Goal: Task Accomplishment & Management: Manage account settings

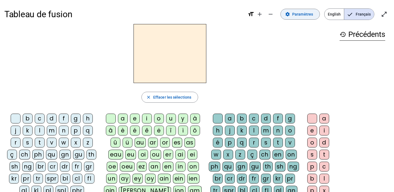
click at [302, 16] on span "Paramètres" at bounding box center [302, 14] width 21 height 7
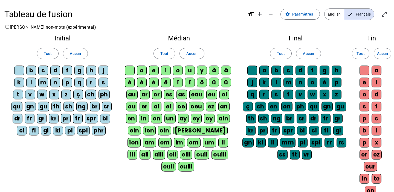
click at [77, 70] on div "g" at bounding box center [79, 71] width 10 height 10
click at [81, 84] on div "q" at bounding box center [79, 83] width 10 height 10
click at [80, 67] on div "g" at bounding box center [79, 71] width 10 height 10
click at [81, 80] on div "q" at bounding box center [79, 83] width 10 height 10
click at [300, 16] on span "Paramètres" at bounding box center [302, 14] width 21 height 7
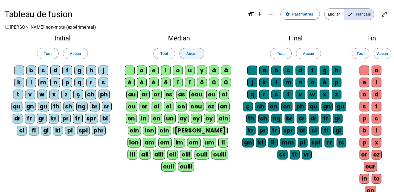
click at [192, 50] on span at bounding box center [192, 53] width 24 height 13
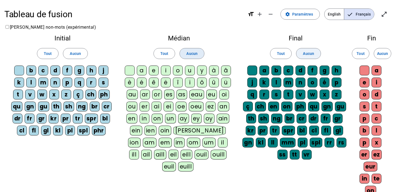
click at [312, 54] on span "Aucun" at bounding box center [308, 53] width 11 height 7
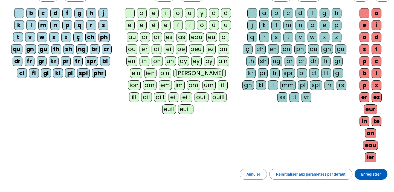
scroll to position [60, 0]
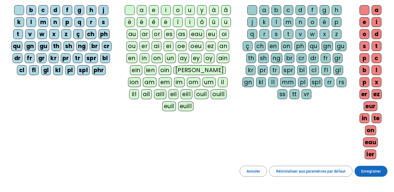
click at [369, 172] on span "Enregistrer" at bounding box center [371, 171] width 20 height 7
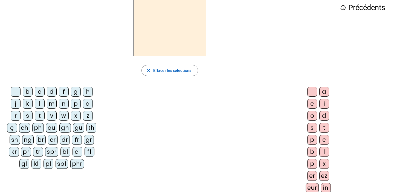
scroll to position [21, 0]
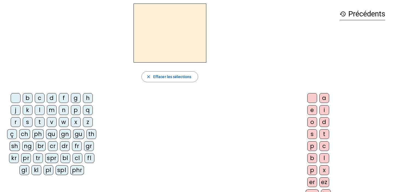
click at [65, 112] on div "n" at bounding box center [64, 110] width 10 height 10
click at [312, 122] on div "o" at bounding box center [312, 122] width 10 height 10
click at [312, 110] on div "e" at bounding box center [312, 110] width 10 height 10
click at [325, 100] on div "a" at bounding box center [324, 98] width 10 height 10
click at [77, 109] on div "p" at bounding box center [76, 110] width 10 height 10
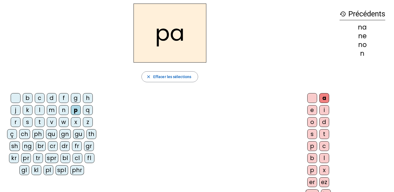
scroll to position [0, 0]
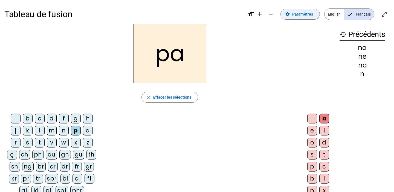
click at [301, 12] on span "Paramètres" at bounding box center [302, 14] width 21 height 7
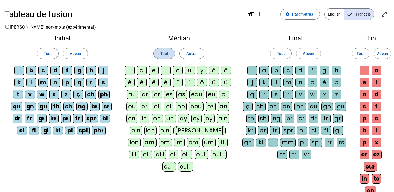
click at [167, 54] on span "Tout" at bounding box center [164, 53] width 8 height 7
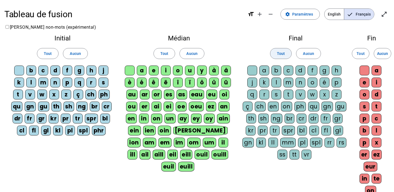
click at [286, 54] on span at bounding box center [280, 53] width 21 height 13
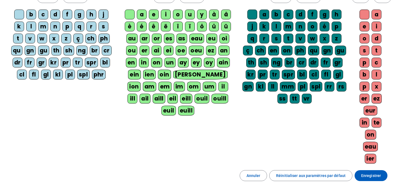
scroll to position [55, 0]
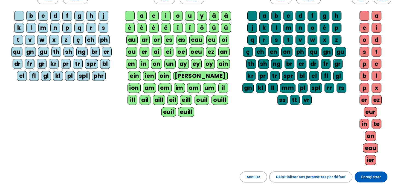
click at [194, 107] on div "euill" at bounding box center [186, 112] width 16 height 10
click at [176, 107] on div "euil" at bounding box center [169, 112] width 15 height 10
click at [212, 101] on div "ouill" at bounding box center [220, 100] width 16 height 10
click at [195, 101] on div "ouil" at bounding box center [202, 100] width 15 height 10
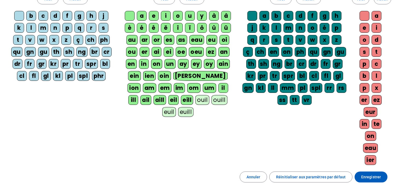
click at [181, 101] on div "eill" at bounding box center [187, 100] width 12 height 10
click at [169, 100] on div "eil" at bounding box center [174, 100] width 11 height 10
click at [167, 95] on div "aill" at bounding box center [160, 100] width 13 height 10
click at [152, 95] on div "ail" at bounding box center [146, 100] width 11 height 10
click at [139, 95] on div "ill" at bounding box center [134, 100] width 10 height 10
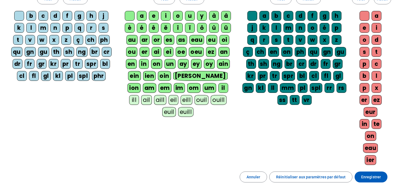
click at [218, 87] on div "il" at bounding box center [223, 88] width 10 height 10
click at [203, 88] on div "um" at bounding box center [209, 88] width 13 height 10
click at [187, 87] on div "om" at bounding box center [193, 88] width 13 height 10
click at [174, 87] on div "im" at bounding box center [179, 88] width 11 height 10
click at [172, 83] on div "em" at bounding box center [165, 88] width 13 height 10
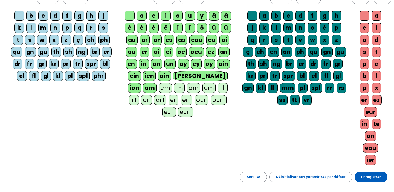
click at [157, 83] on div "am" at bounding box center [149, 88] width 13 height 10
click at [141, 83] on div "ion" at bounding box center [134, 88] width 13 height 10
click at [179, 75] on div "[PERSON_NAME]" at bounding box center [200, 76] width 54 height 10
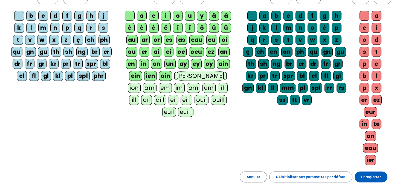
click at [162, 75] on div "oin" at bounding box center [165, 76] width 13 height 10
click at [150, 75] on div "ien" at bounding box center [150, 76] width 13 height 10
click at [138, 76] on div "ein" at bounding box center [136, 76] width 13 height 10
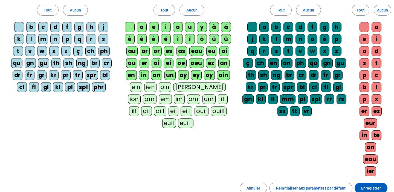
scroll to position [102, 0]
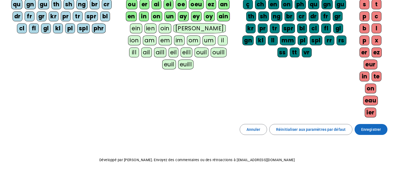
click at [367, 132] on span "Enregistrer" at bounding box center [371, 129] width 20 height 7
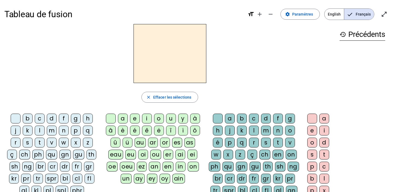
click at [88, 65] on div at bounding box center [169, 53] width 331 height 59
click at [206, 57] on div at bounding box center [169, 53] width 331 height 59
click at [215, 59] on div at bounding box center [169, 53] width 331 height 59
